Goal: Use online tool/utility: Utilize a website feature to perform a specific function

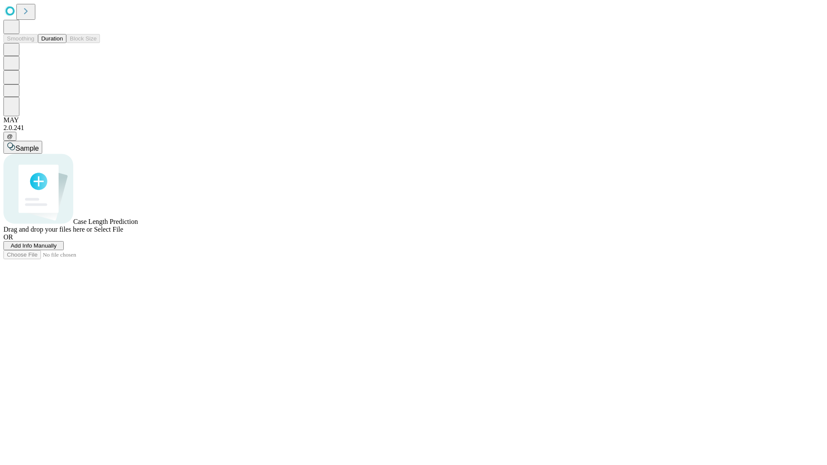
click at [63, 43] on button "Duration" at bounding box center [52, 38] width 28 height 9
click at [57, 249] on span "Add Info Manually" at bounding box center [34, 245] width 46 height 6
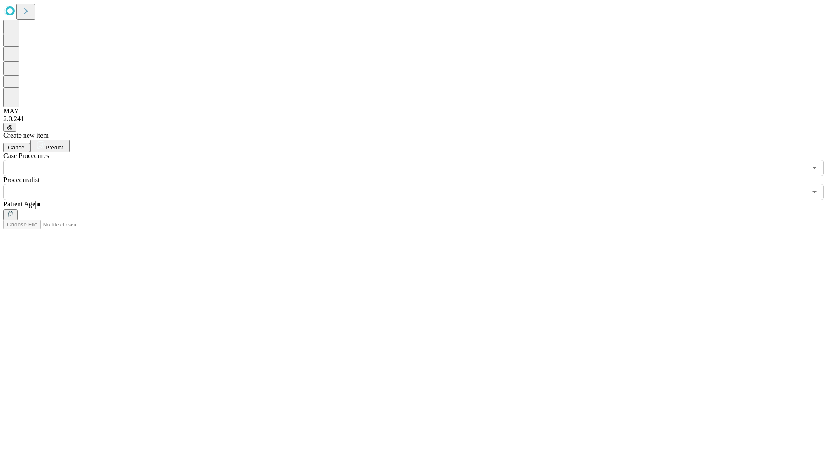
type input "*"
click at [419, 184] on input "text" at bounding box center [404, 192] width 803 height 16
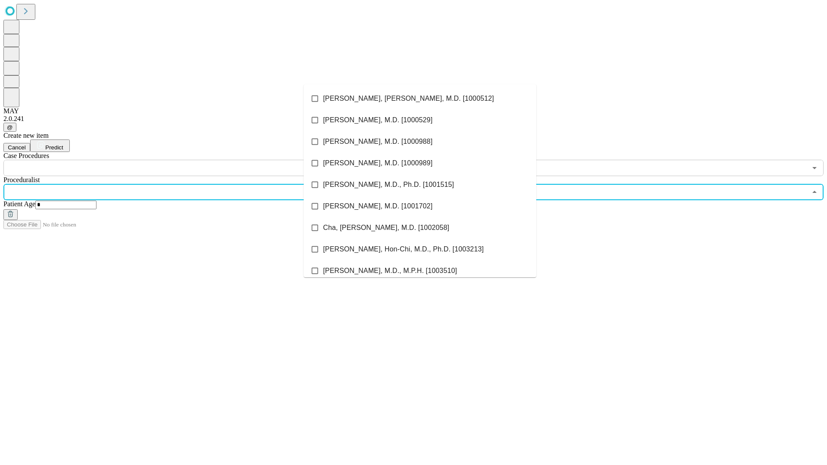
click at [420, 99] on li "[PERSON_NAME], [PERSON_NAME], M.D. [1000512]" at bounding box center [419, 99] width 232 height 22
click at [181, 160] on input "text" at bounding box center [404, 168] width 803 height 16
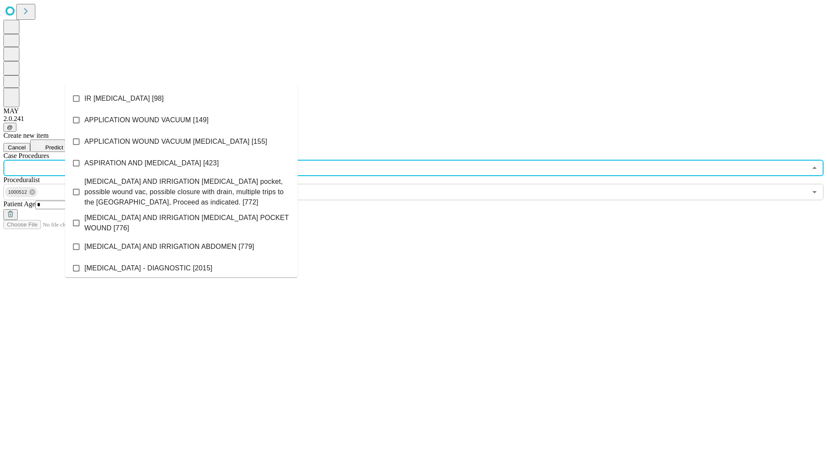
click at [181, 99] on li "IR [MEDICAL_DATA] [98]" at bounding box center [181, 99] width 232 height 22
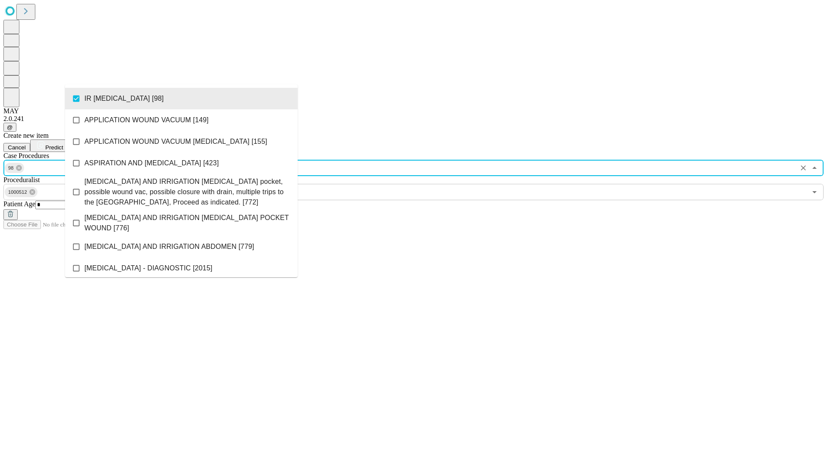
click at [63, 144] on span "Predict" at bounding box center [54, 147] width 18 height 6
